Goal: Answer question/provide support: Share knowledge or assist other users

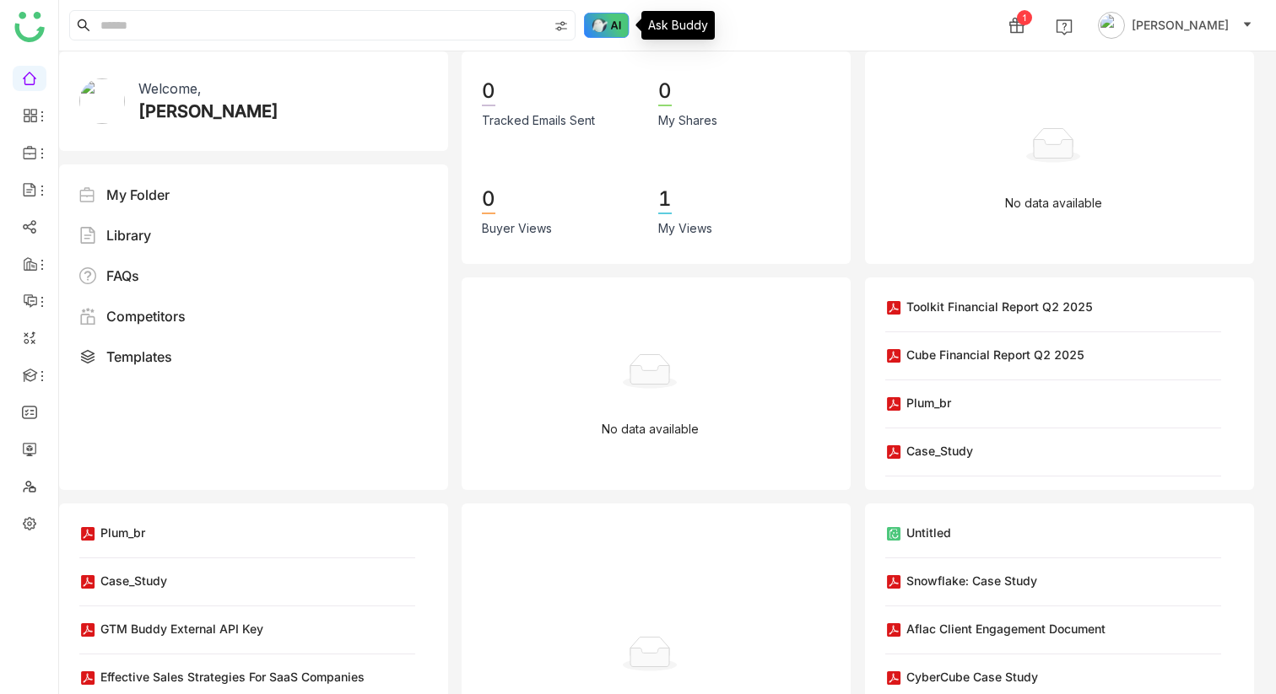
click at [597, 20] on img at bounding box center [607, 25] width 46 height 25
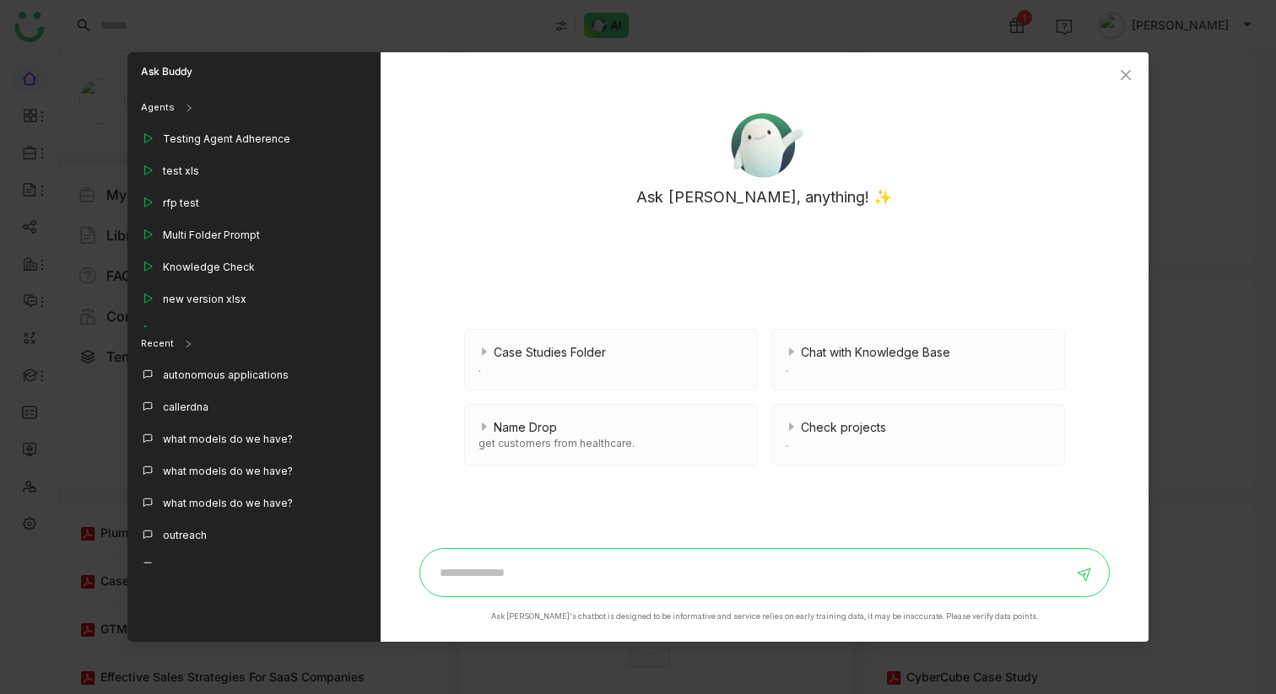
click at [504, 565] on input at bounding box center [751, 572] width 643 height 27
type input "*"
type input "******"
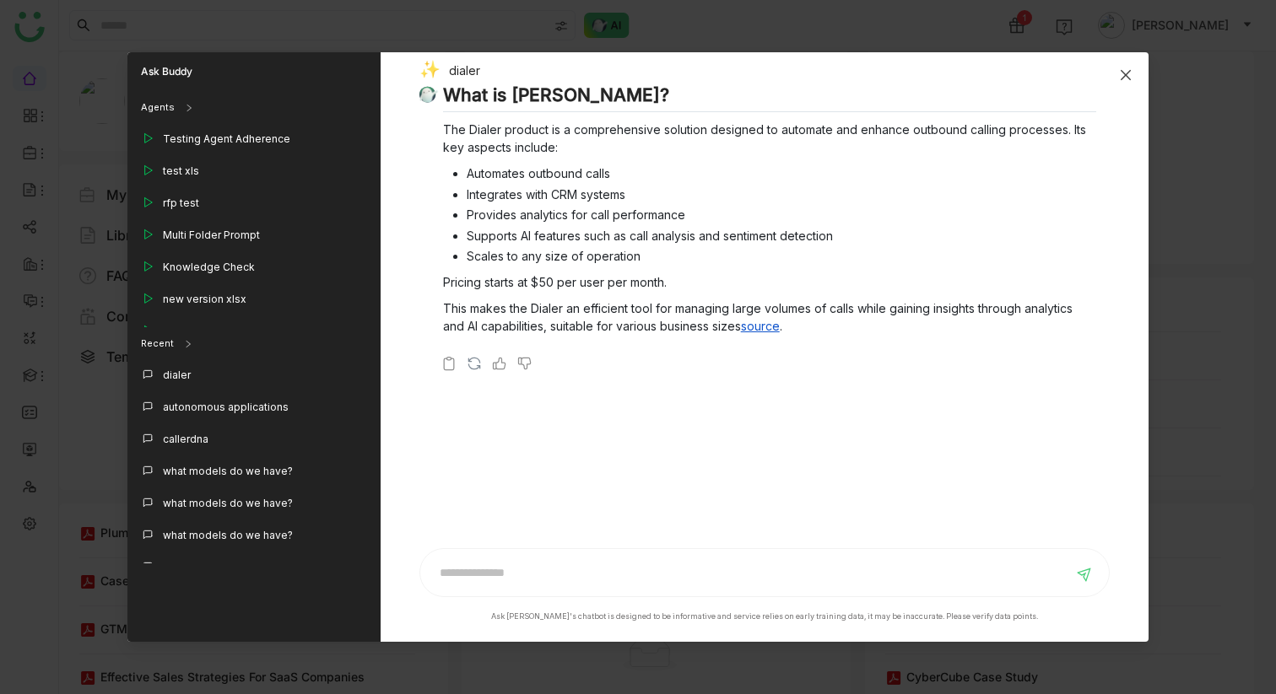
click at [1119, 76] on icon "Close" at bounding box center [1125, 74] width 13 height 13
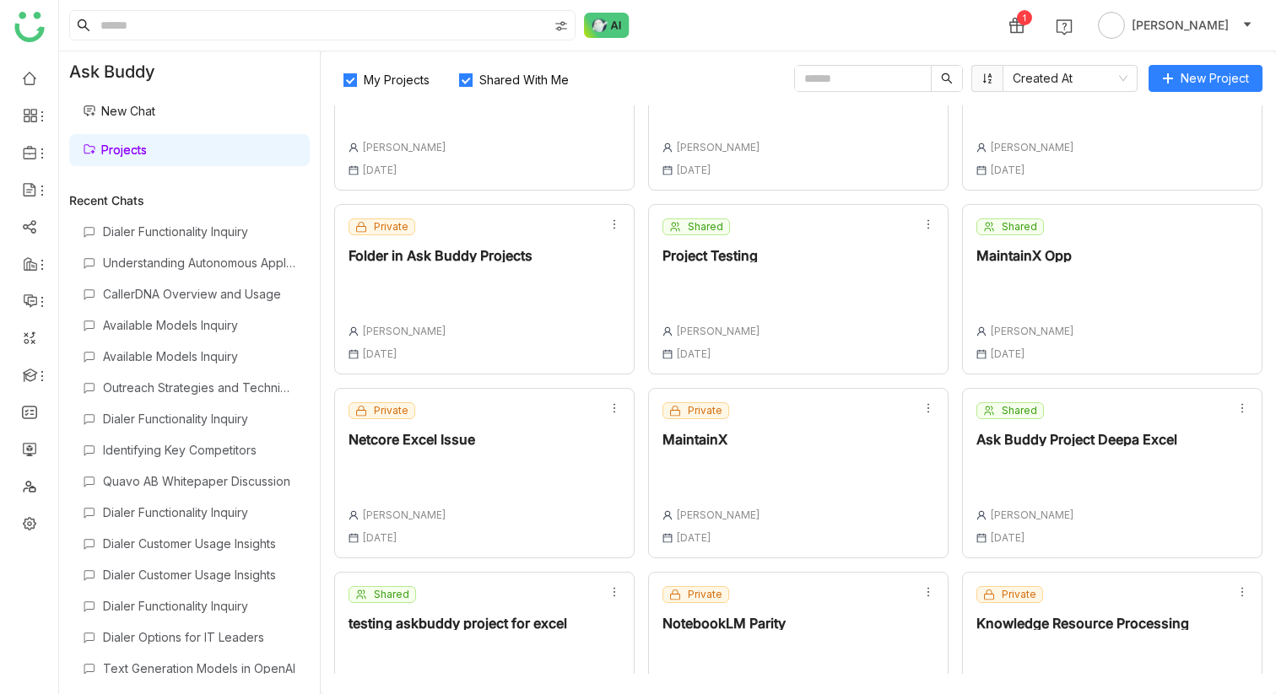
scroll to position [337, 0]
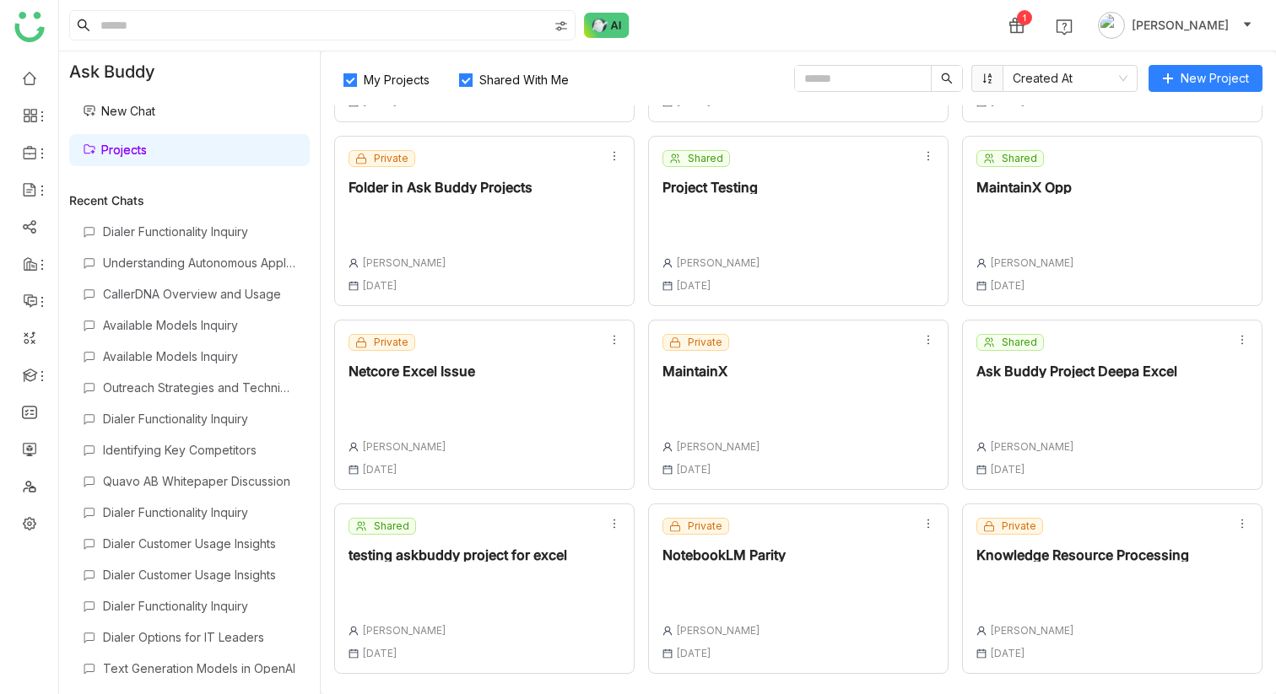
click at [787, 580] on div "Private NotebookLM Parity Chandramani Tiwary 08 Sep , 2025" at bounding box center [798, 589] width 300 height 170
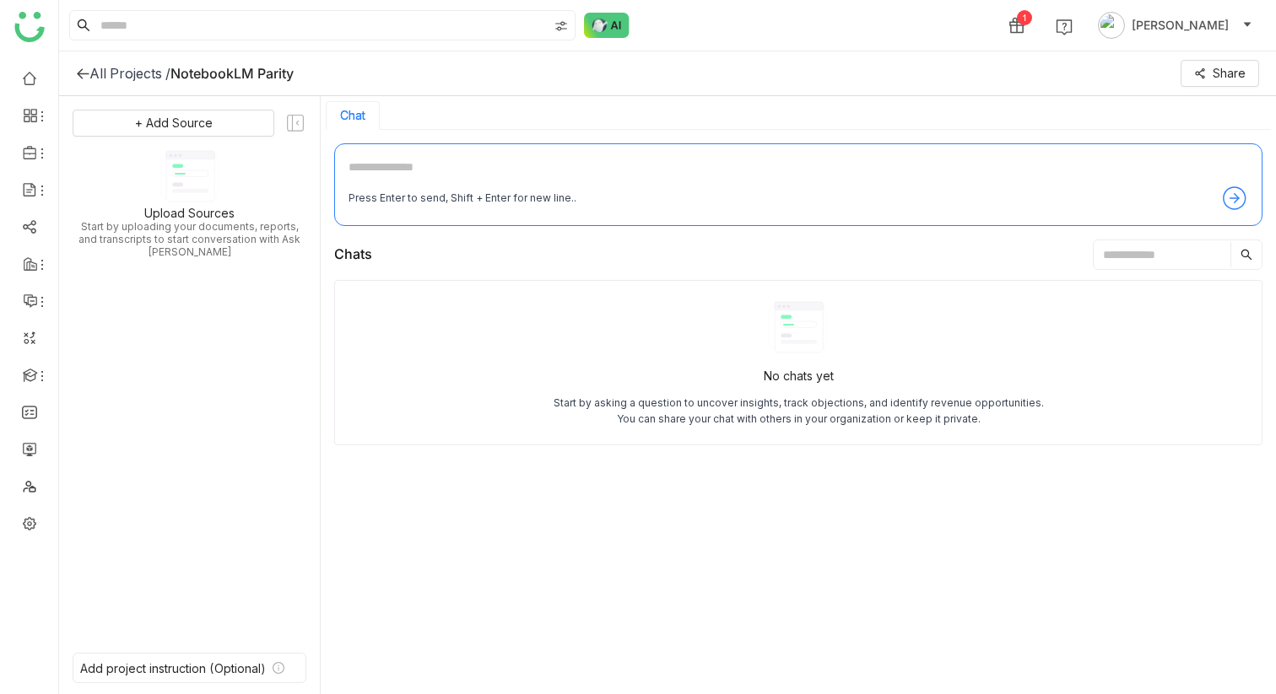
click at [531, 177] on textarea at bounding box center [797, 171] width 899 height 27
type textarea "*******"
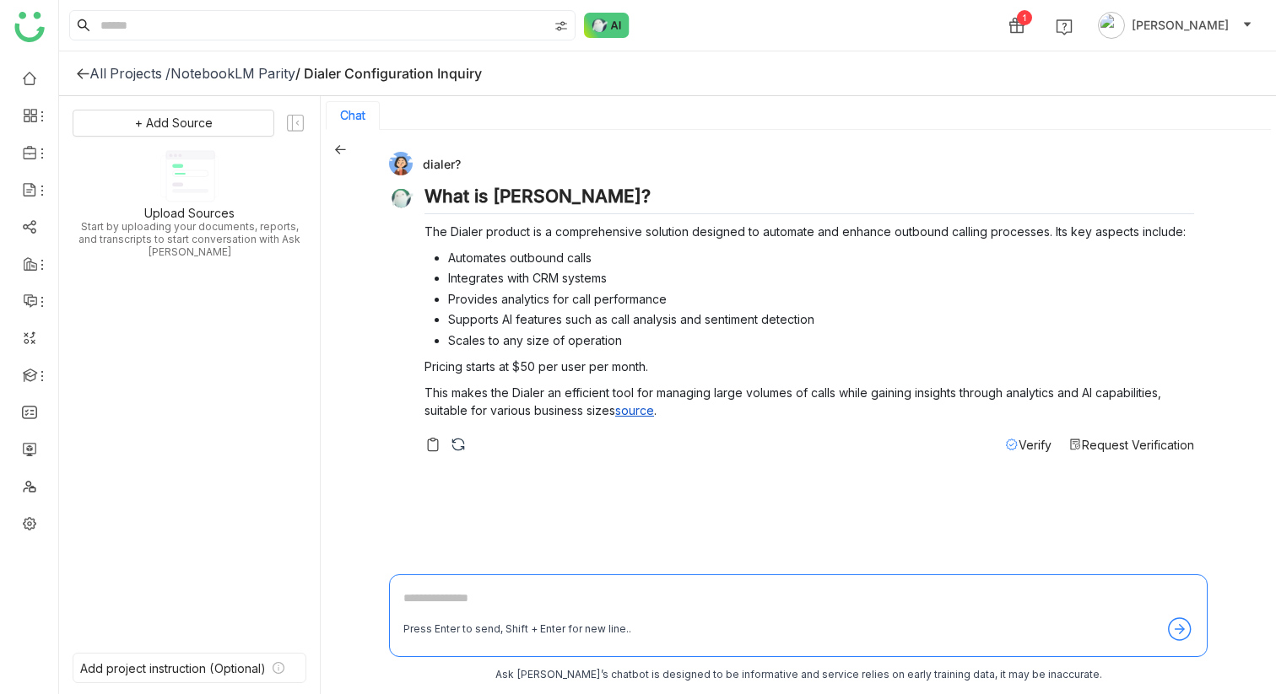
click at [1024, 445] on span "Verify" at bounding box center [1034, 445] width 33 height 14
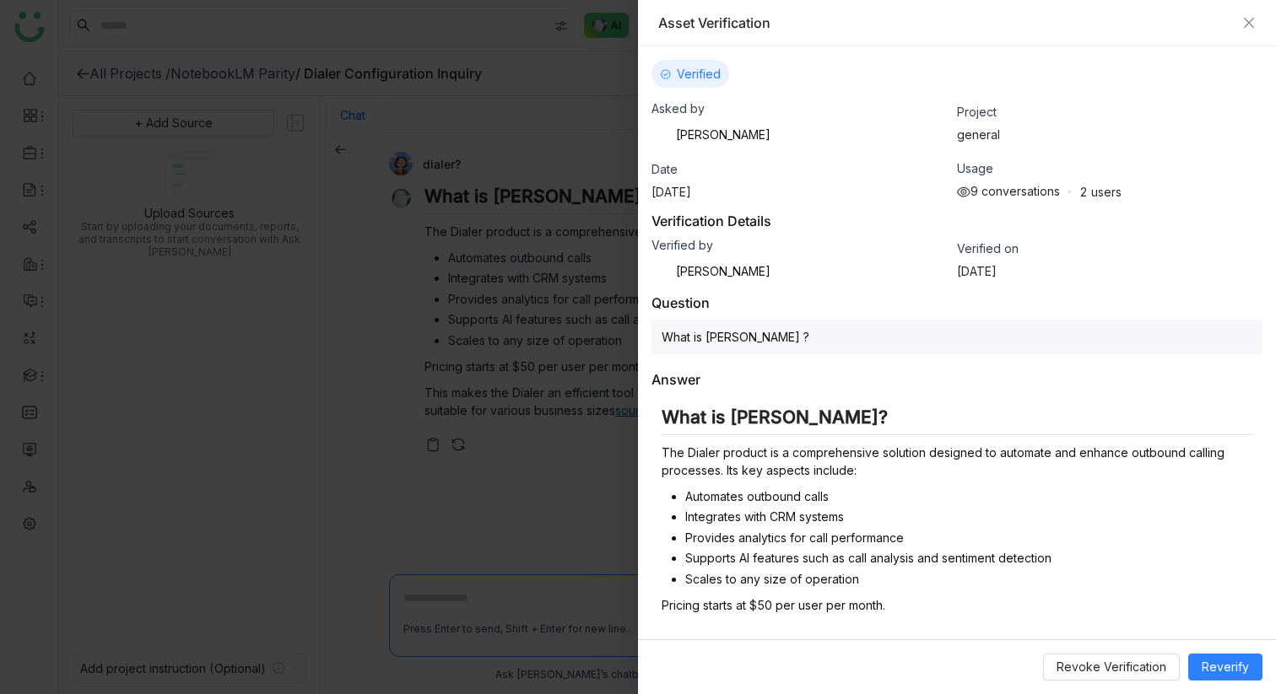
scroll to position [48, 0]
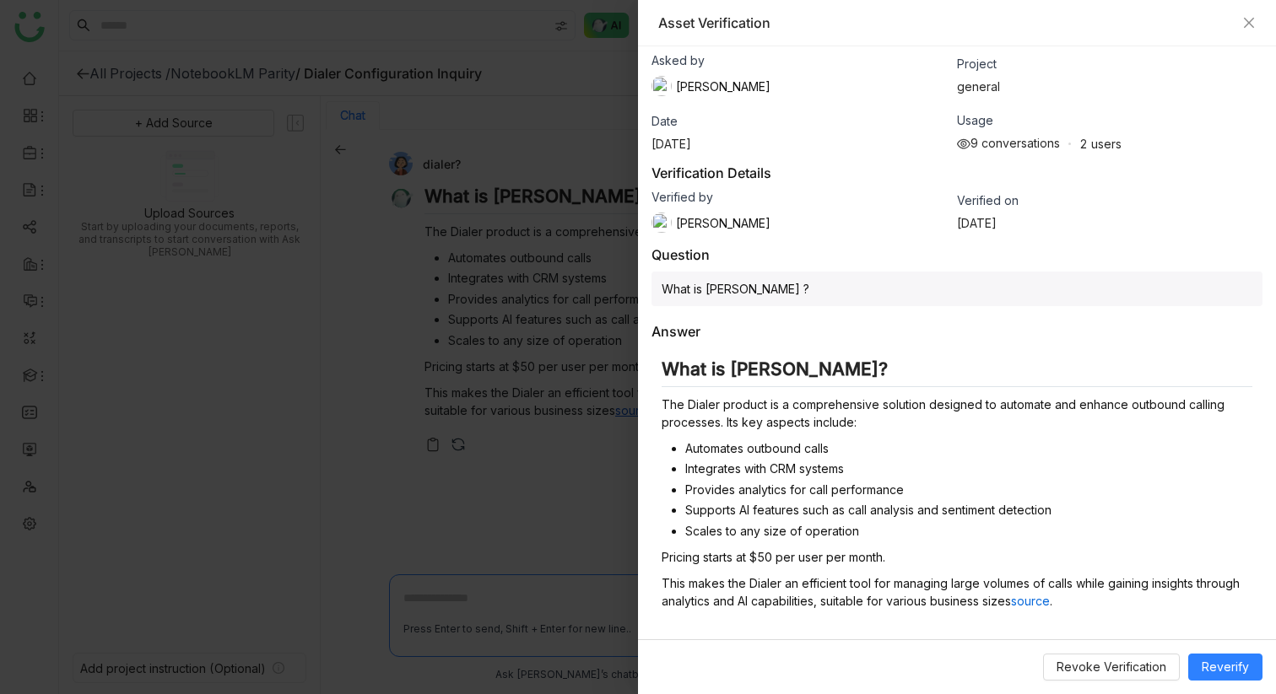
click at [900, 450] on li "Automates outbound calls" at bounding box center [968, 449] width 567 height 18
click at [727, 364] on h2 "What is [PERSON_NAME]?" at bounding box center [956, 373] width 591 height 29
click at [727, 375] on h2 "What is [PERSON_NAME]?" at bounding box center [956, 373] width 591 height 29
click at [1211, 661] on span "Reverify" at bounding box center [1224, 667] width 47 height 19
click at [1226, 670] on span "Reverify" at bounding box center [1224, 667] width 47 height 19
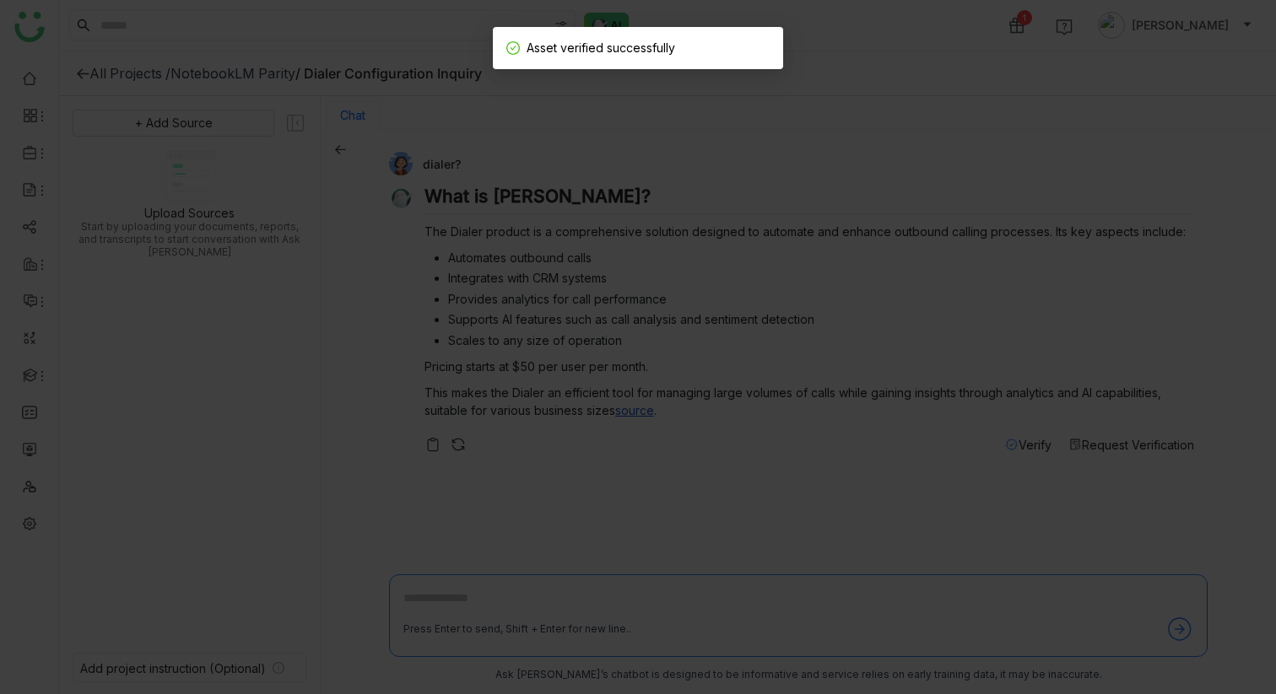
scroll to position [3, 0]
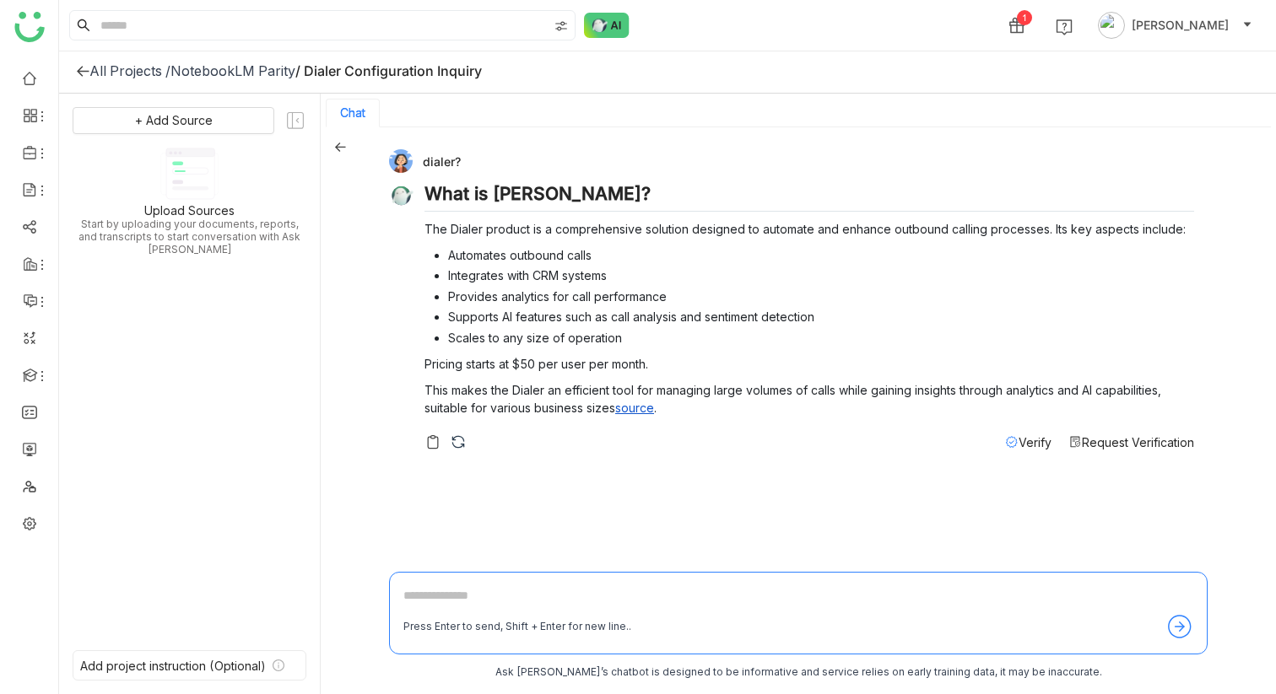
click at [686, 606] on textarea at bounding box center [798, 599] width 790 height 27
type textarea "*********"
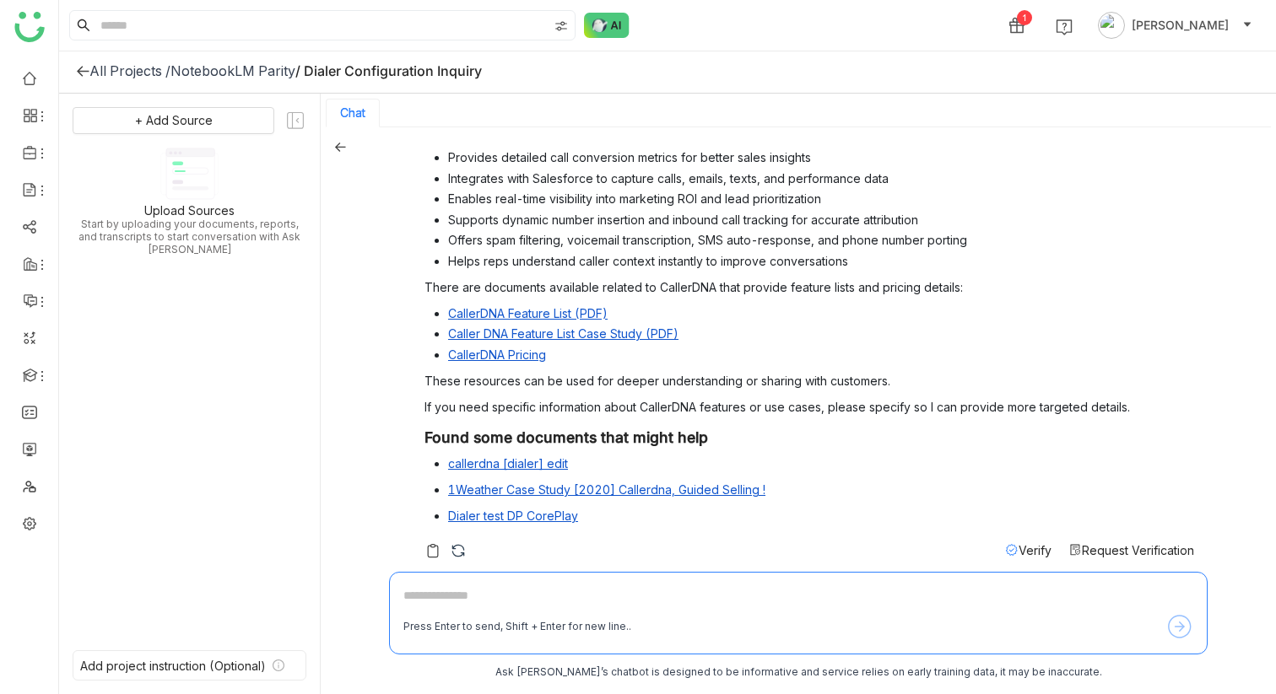
scroll to position [456, 0]
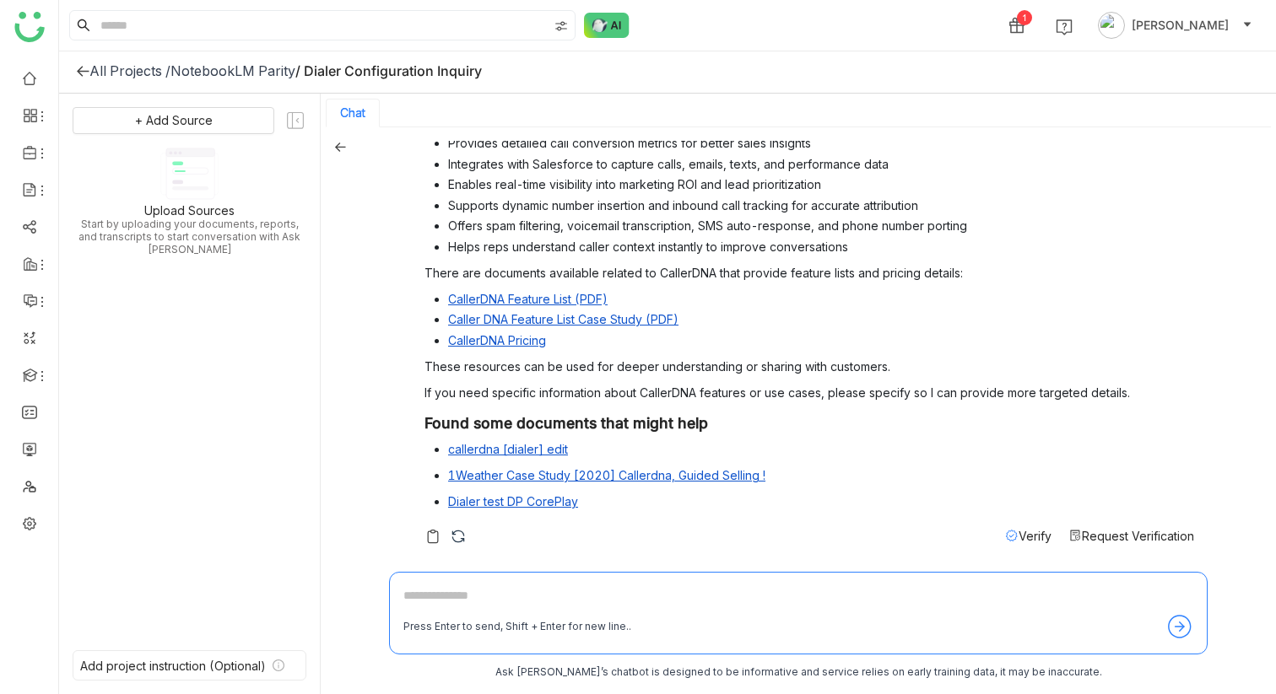
click at [1027, 537] on span "Verify" at bounding box center [1034, 536] width 33 height 14
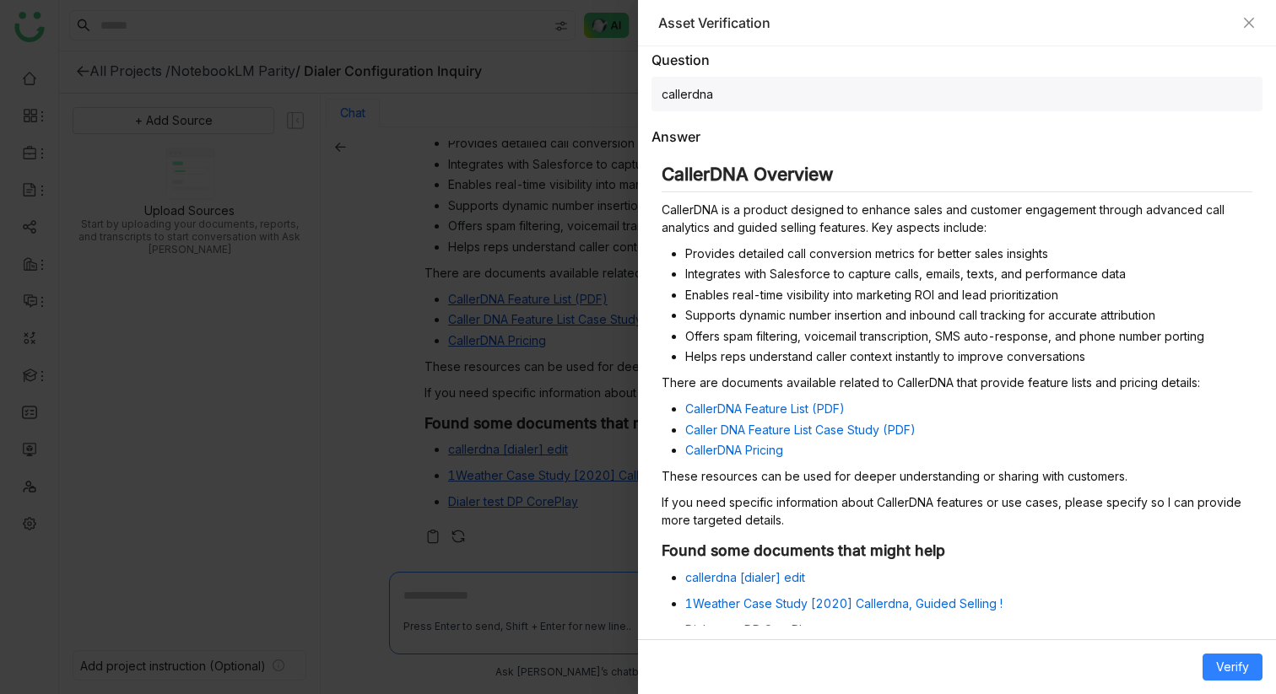
scroll to position [185, 0]
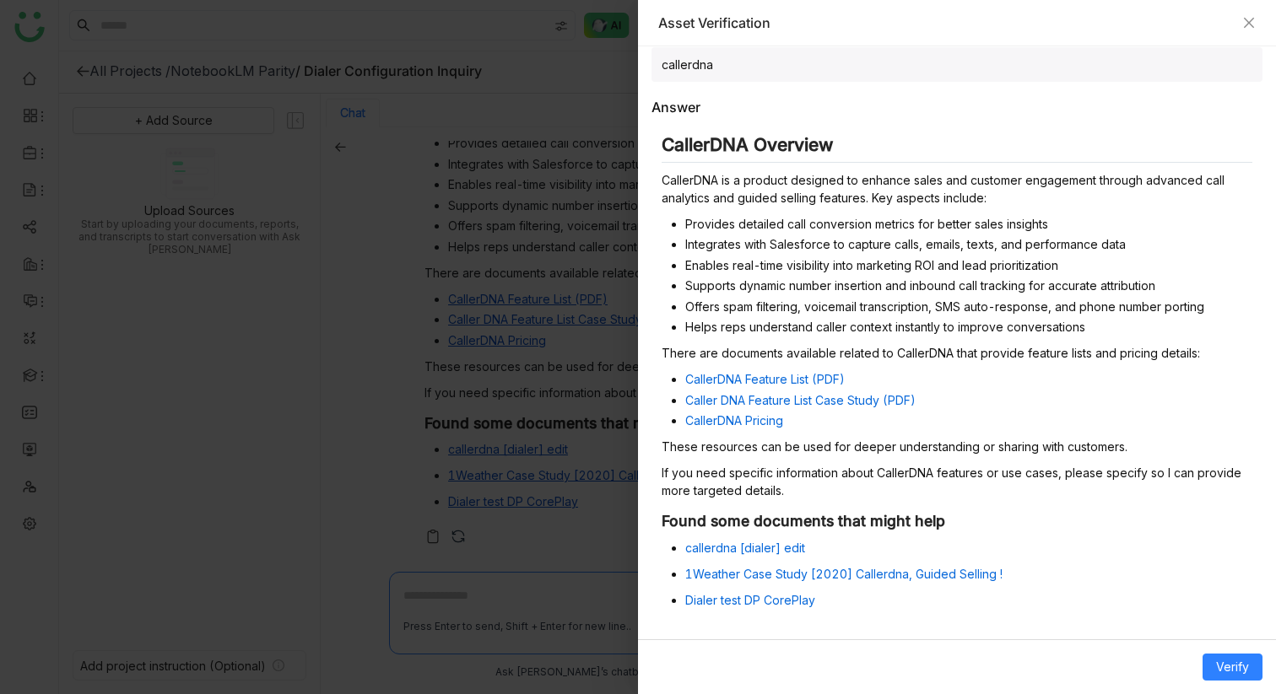
click at [817, 477] on p "If you need specific information about CallerDNA features or use cases, please …" at bounding box center [956, 481] width 591 height 35
click at [817, 443] on p "These resources can be used for deeper understanding or sharing with customers." at bounding box center [956, 447] width 591 height 18
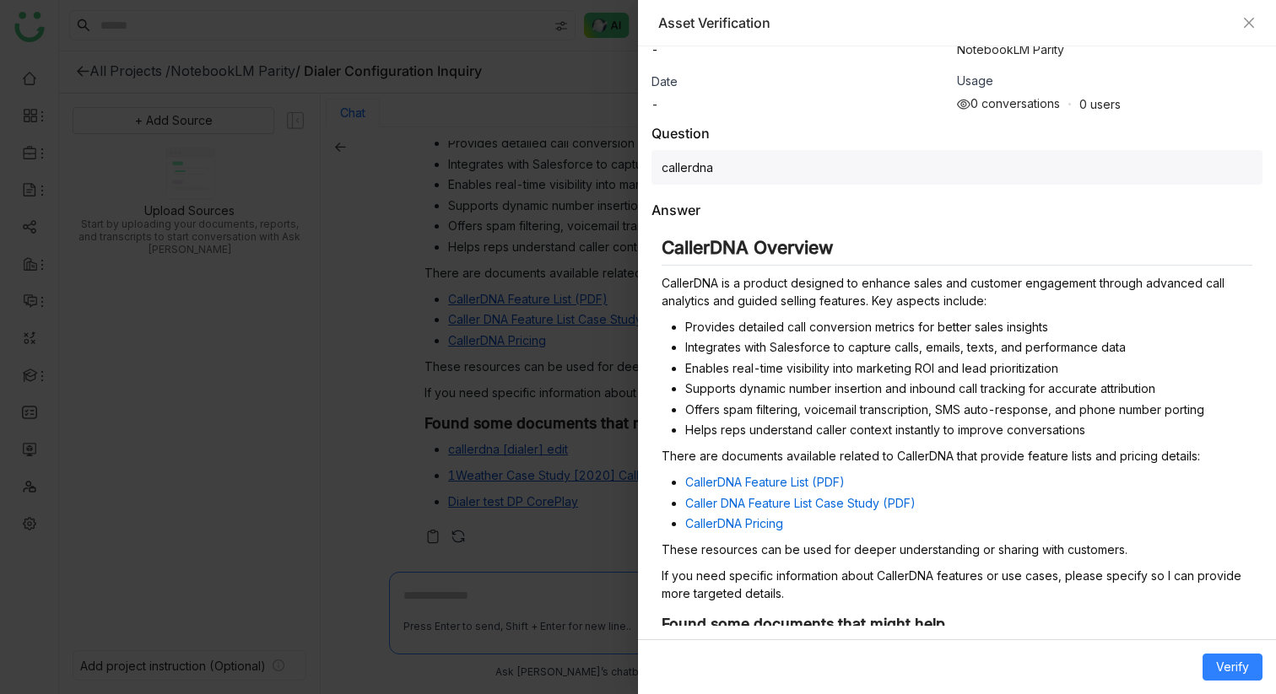
scroll to position [0, 0]
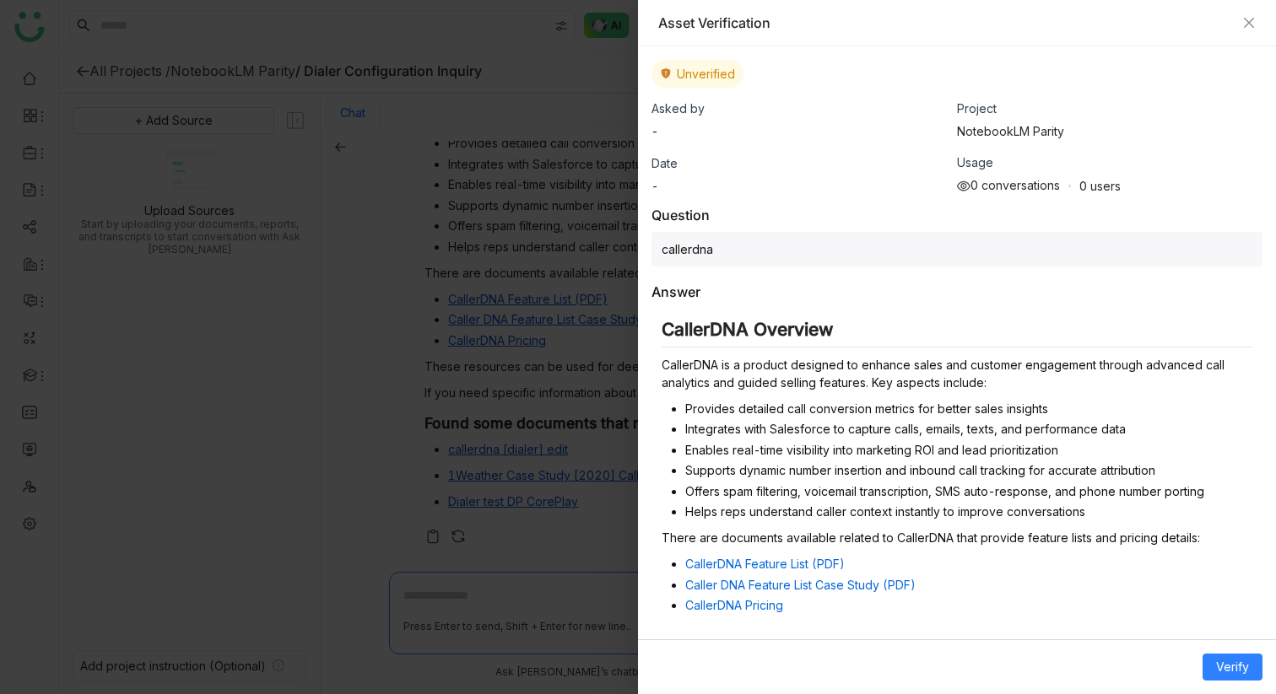
click at [809, 423] on li "Integrates with Salesforce to capture calls, emails, texts, and performance data" at bounding box center [968, 429] width 567 height 18
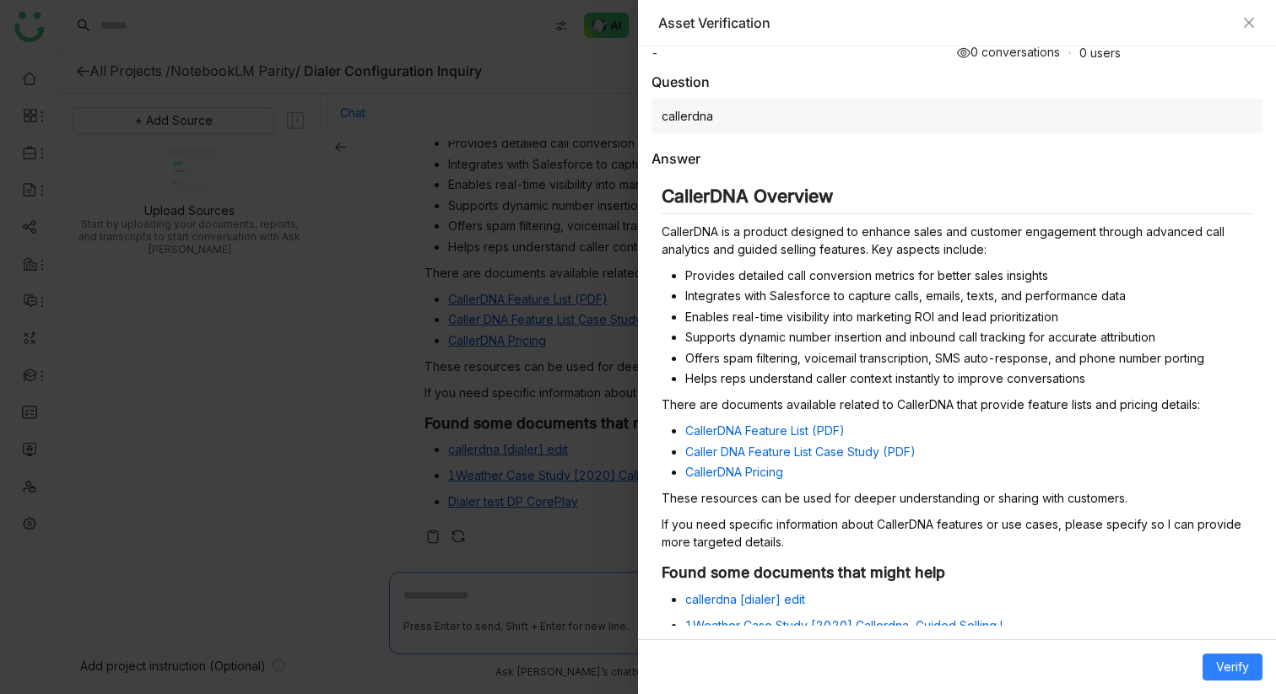
scroll to position [185, 0]
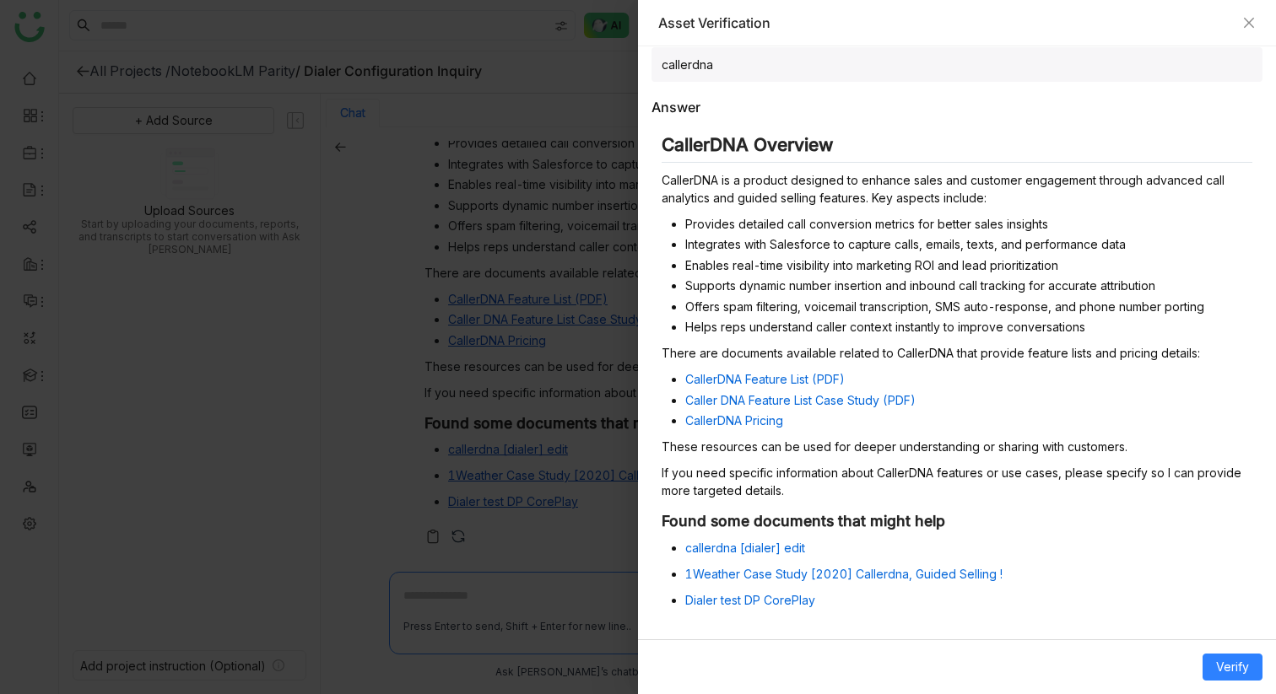
click at [1081, 515] on h3 "Found some documents that might help" at bounding box center [956, 521] width 591 height 19
click at [957, 215] on li "Provides detailed call conversion metrics for better sales insights" at bounding box center [968, 224] width 567 height 18
click at [1240, 662] on span "Verify" at bounding box center [1232, 667] width 33 height 19
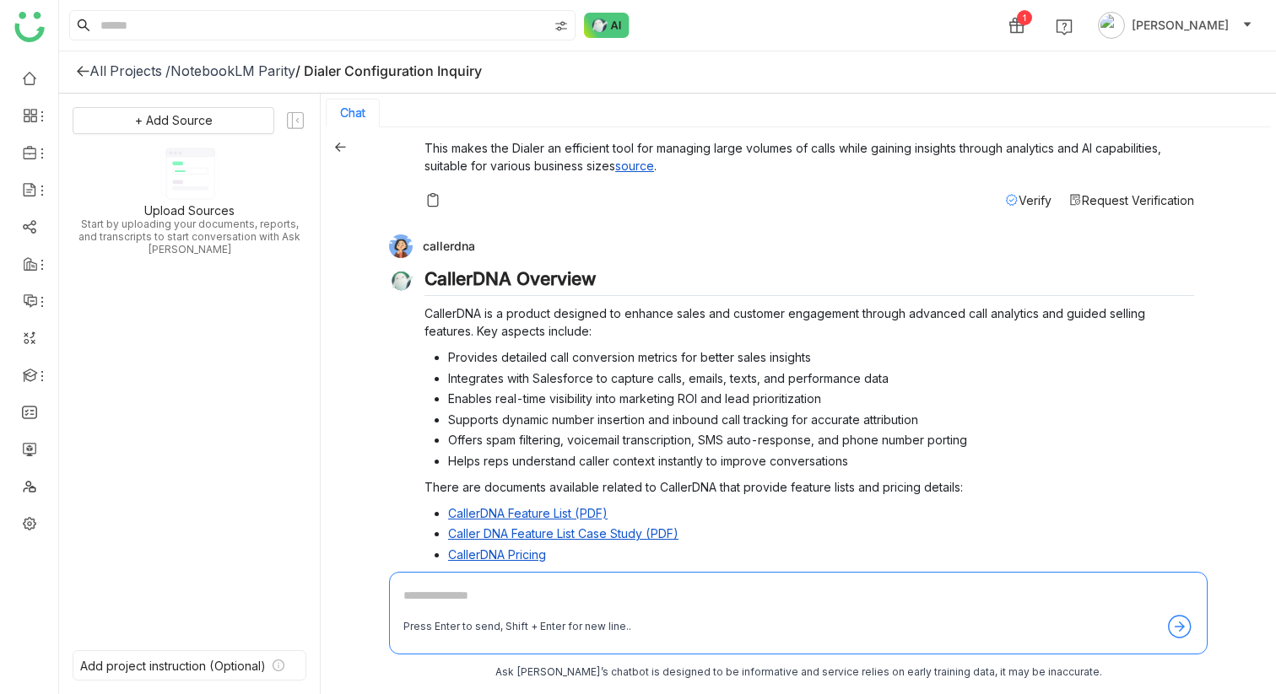
scroll to position [456, 0]
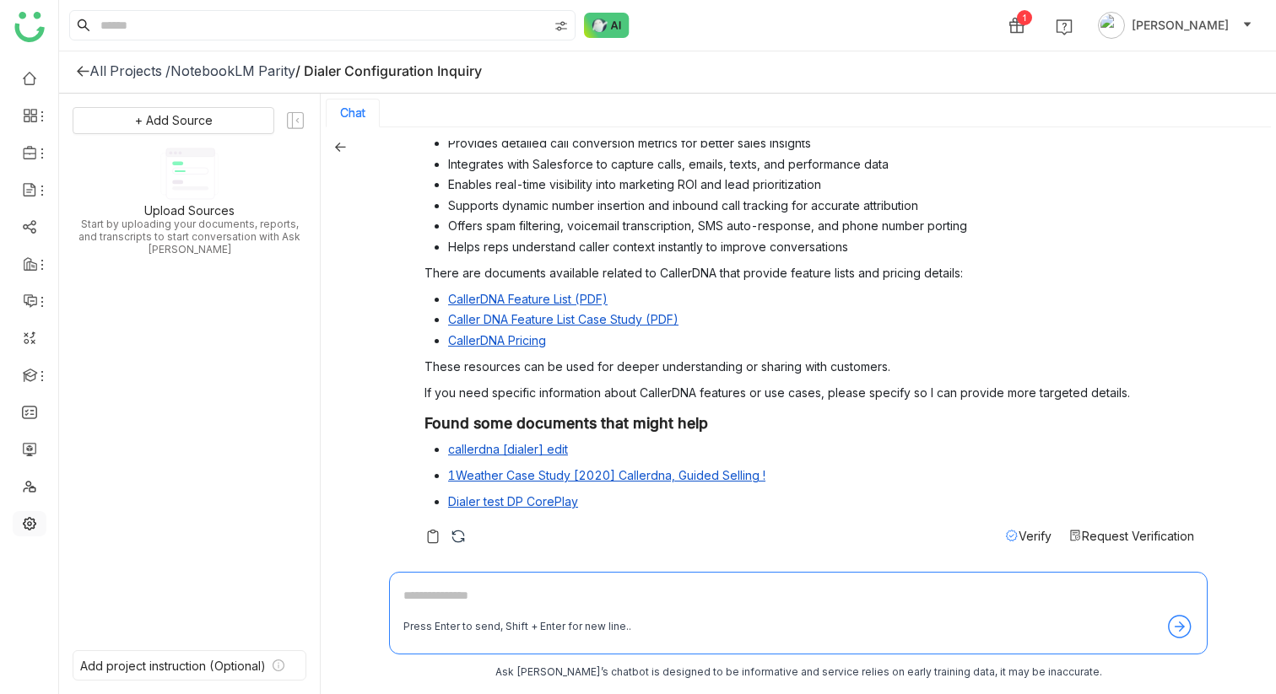
click at [25, 523] on link at bounding box center [29, 522] width 15 height 14
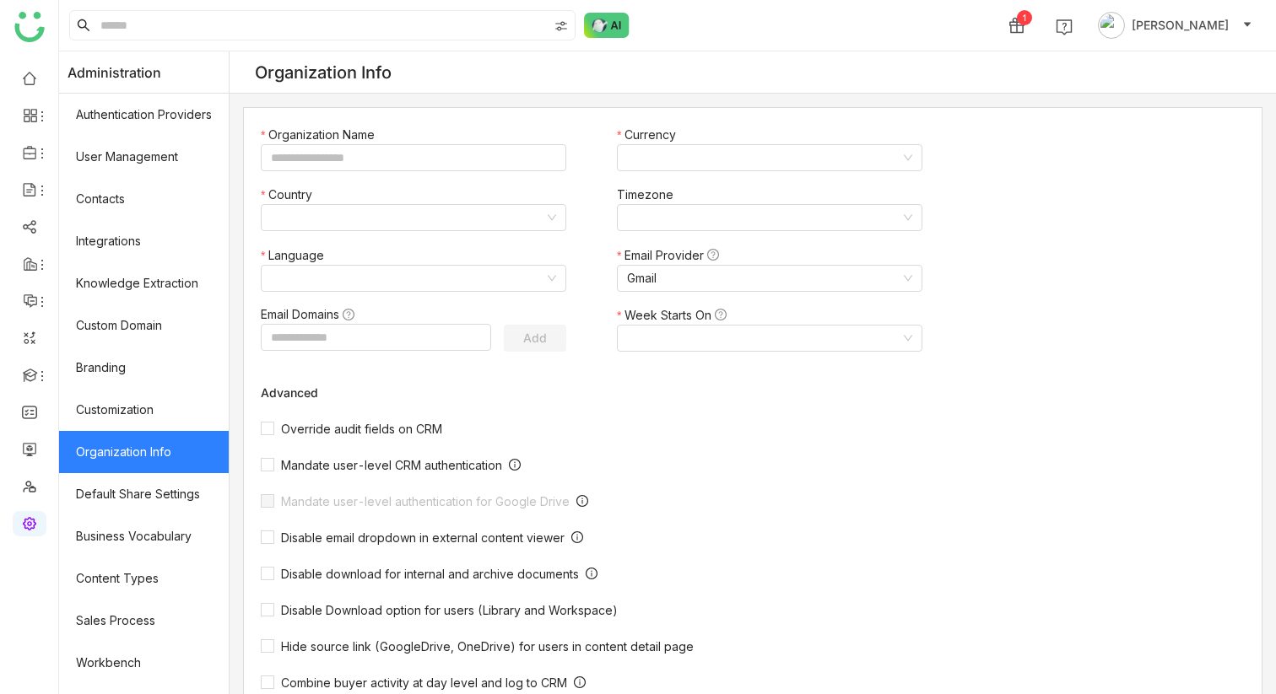
type input "*******"
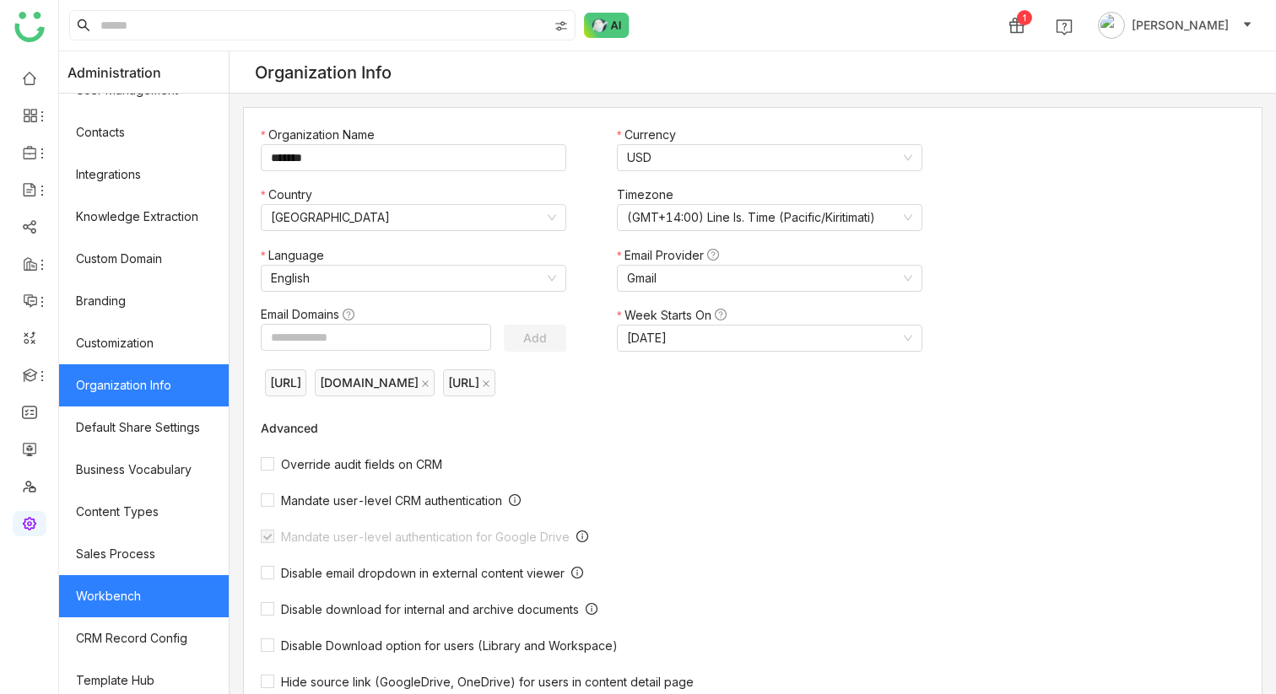
scroll to position [201, 0]
